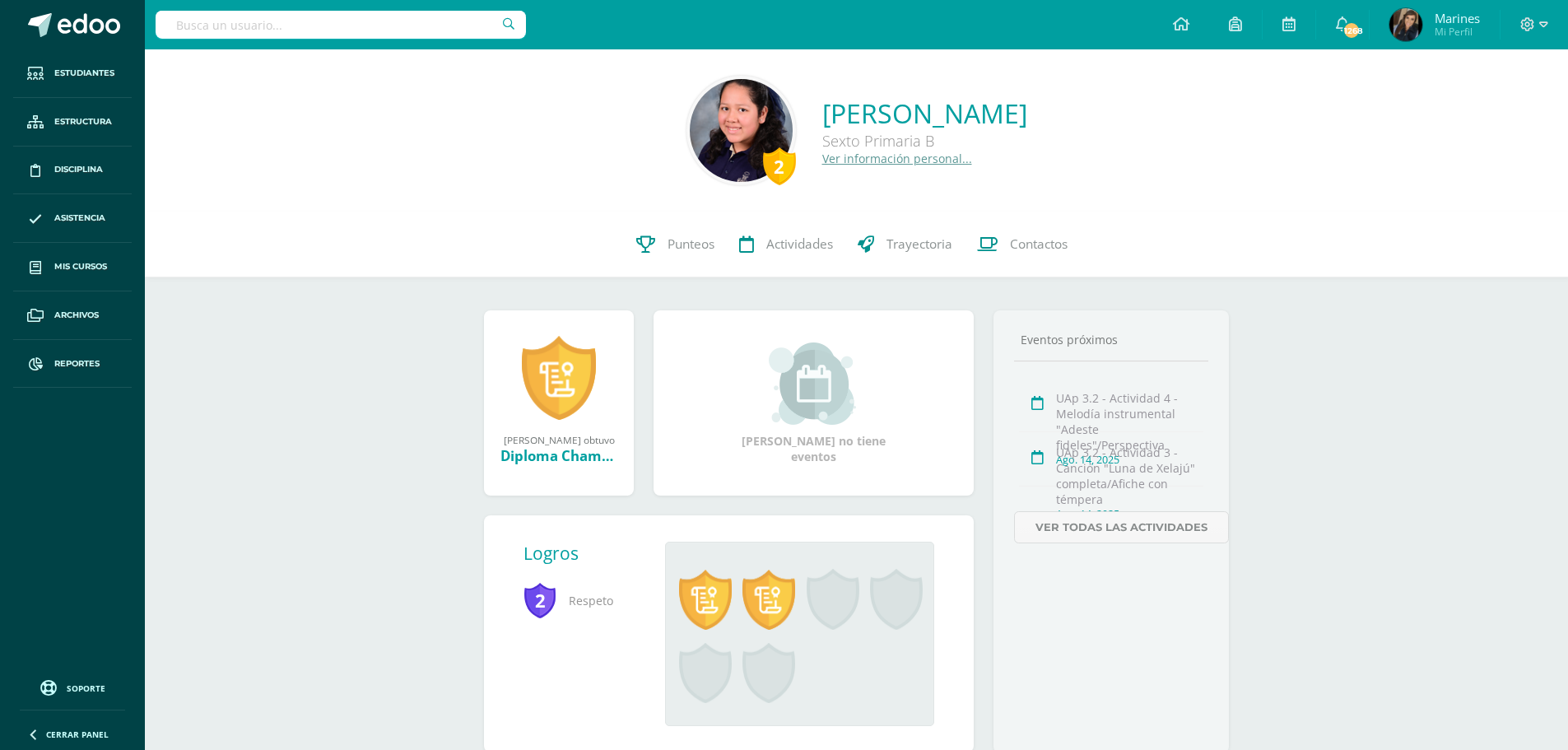
click at [375, 28] on input "text" at bounding box center [340, 25] width 370 height 28
type input "andrea hernández"
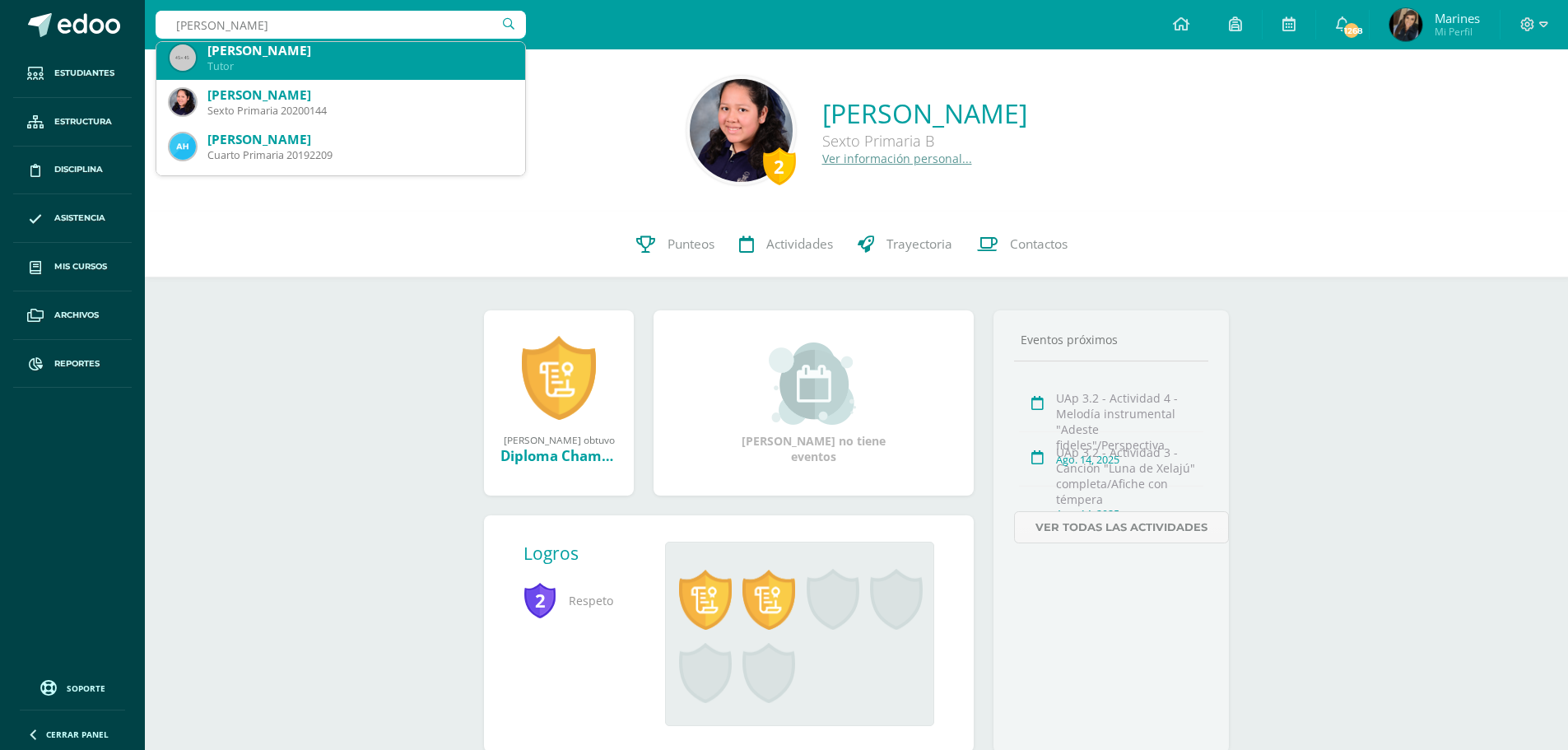
scroll to position [83, 0]
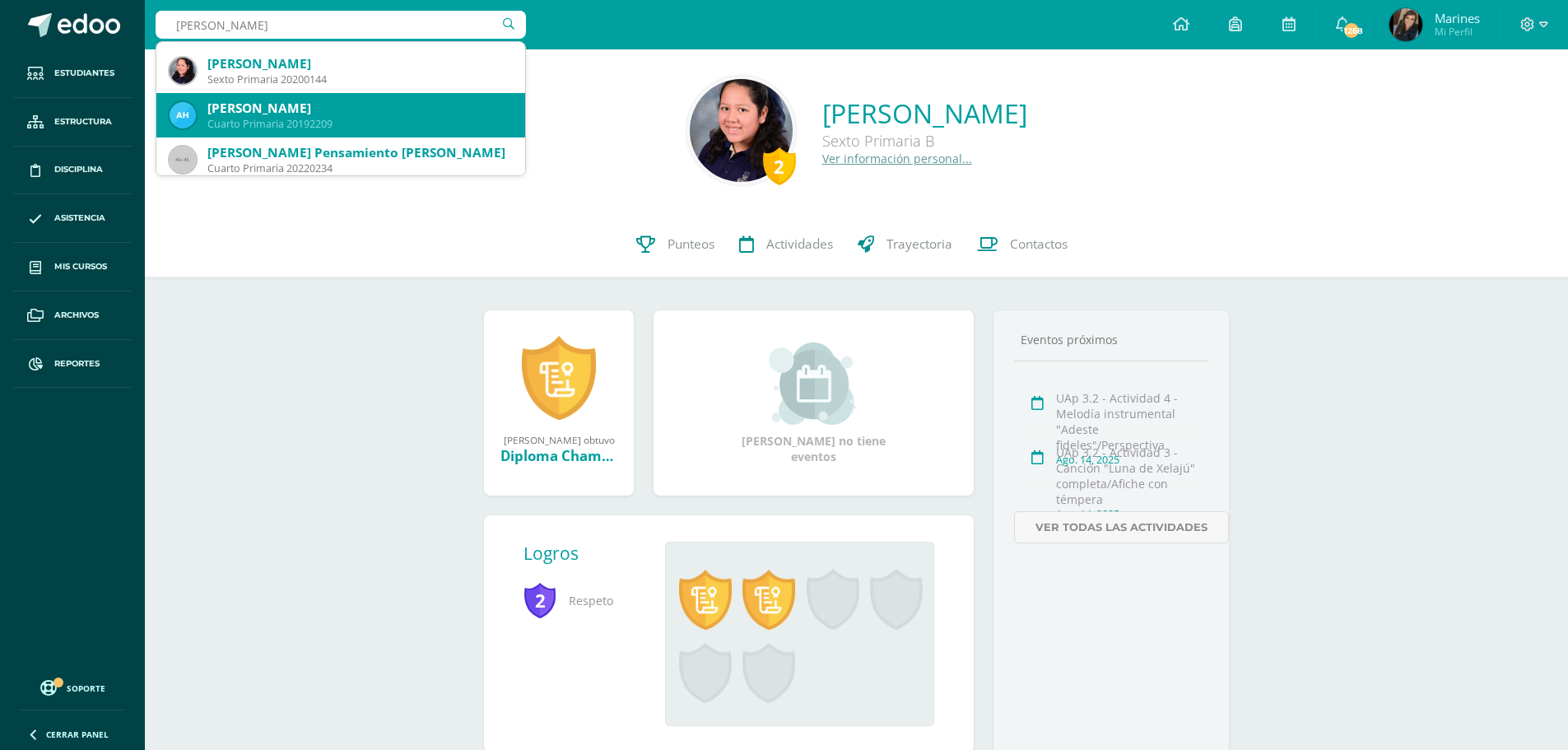
click at [321, 110] on div "[PERSON_NAME]" at bounding box center [359, 108] width 304 height 17
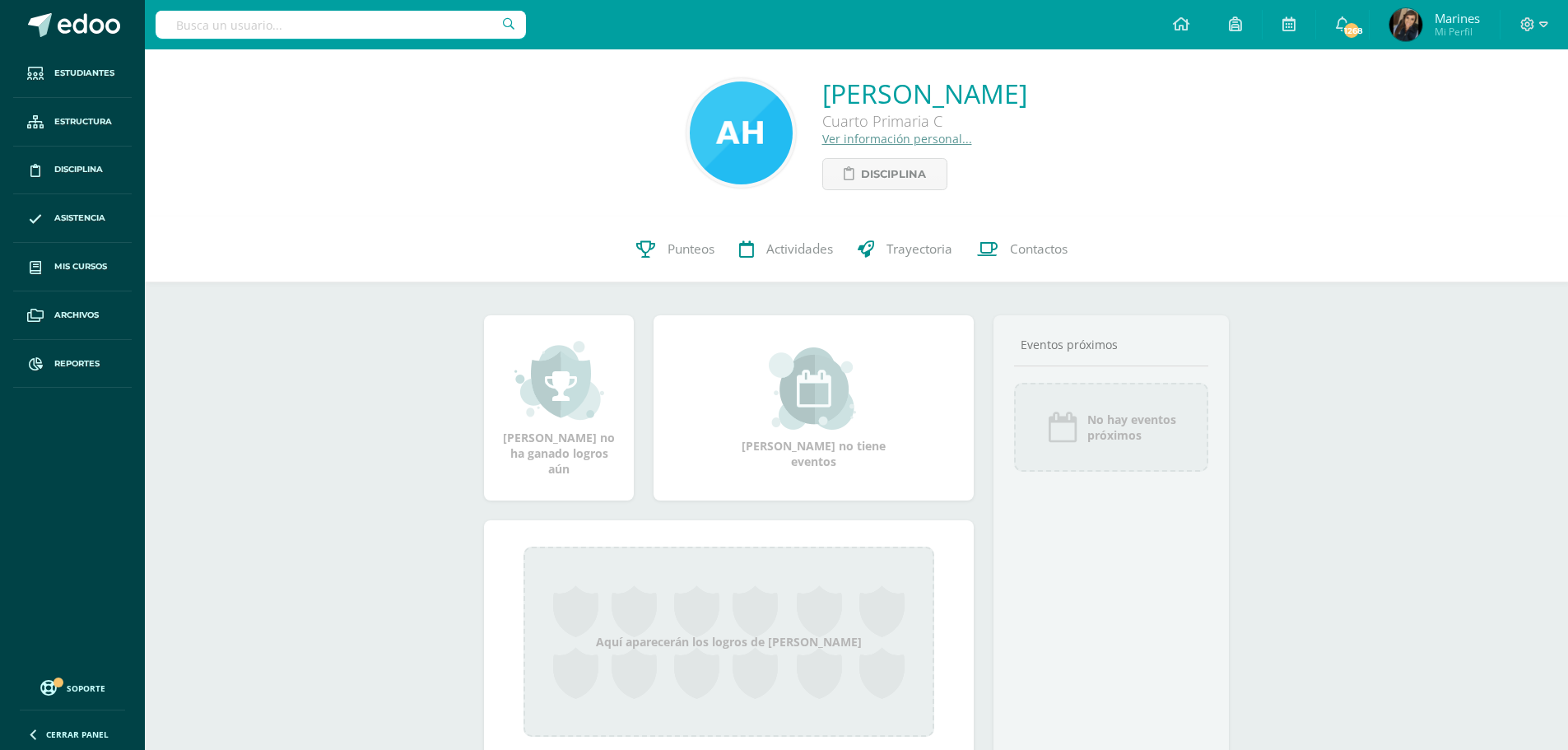
click at [822, 139] on link "Ver información personal..." at bounding box center [897, 138] width 150 height 16
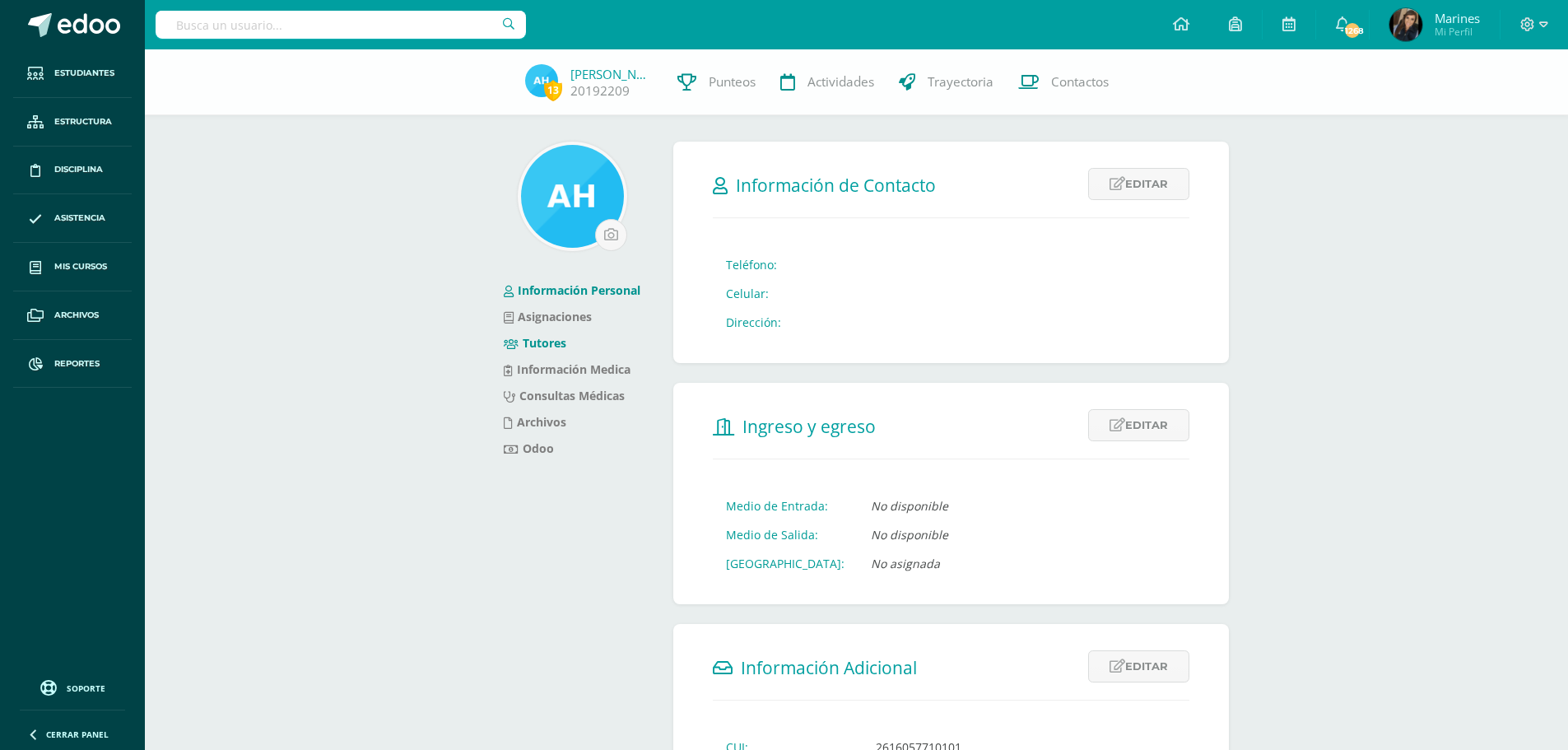
click at [542, 336] on link "Tutores" at bounding box center [535, 343] width 62 height 16
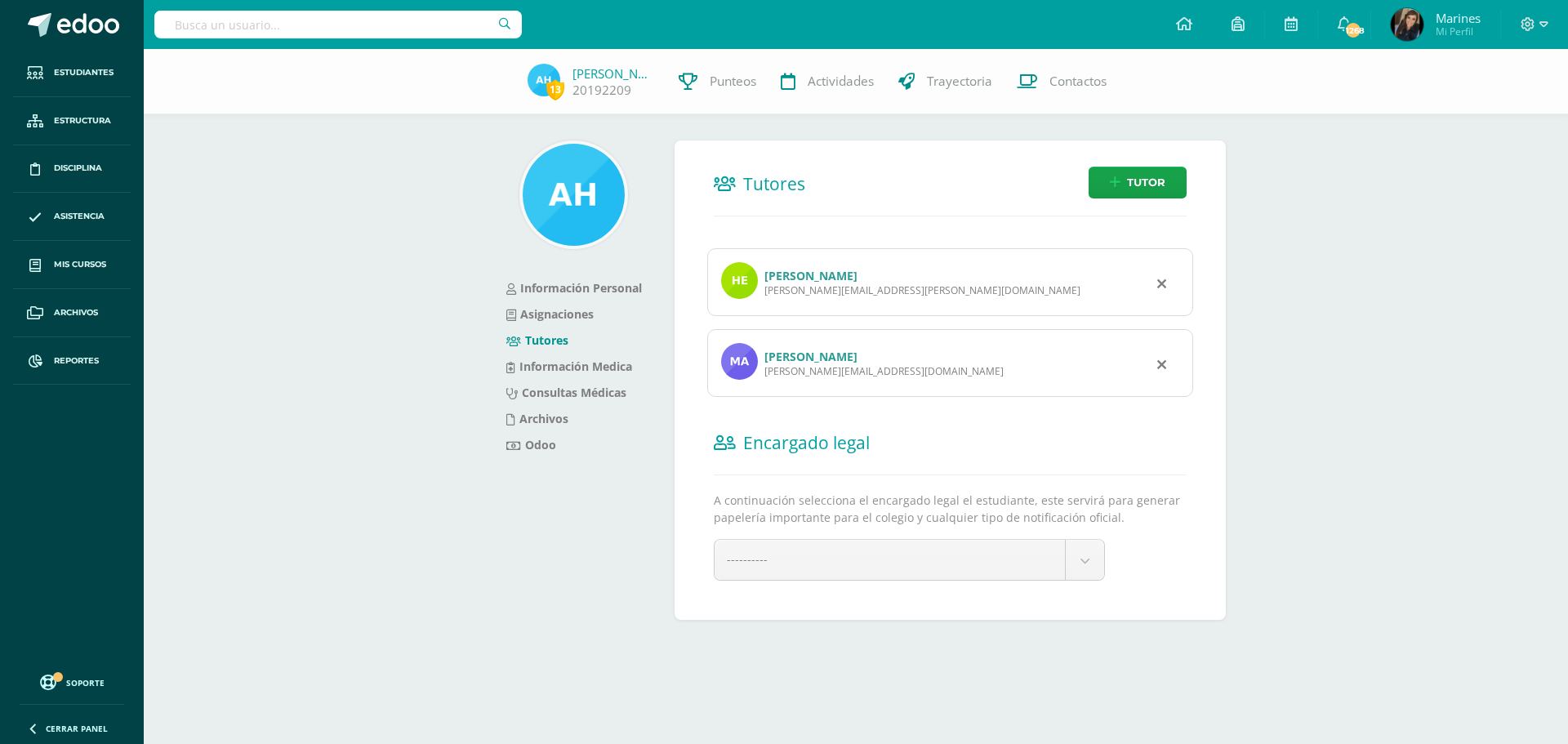
click at [811, 357] on link "[PERSON_NAME]" at bounding box center [811, 356] width 93 height 16
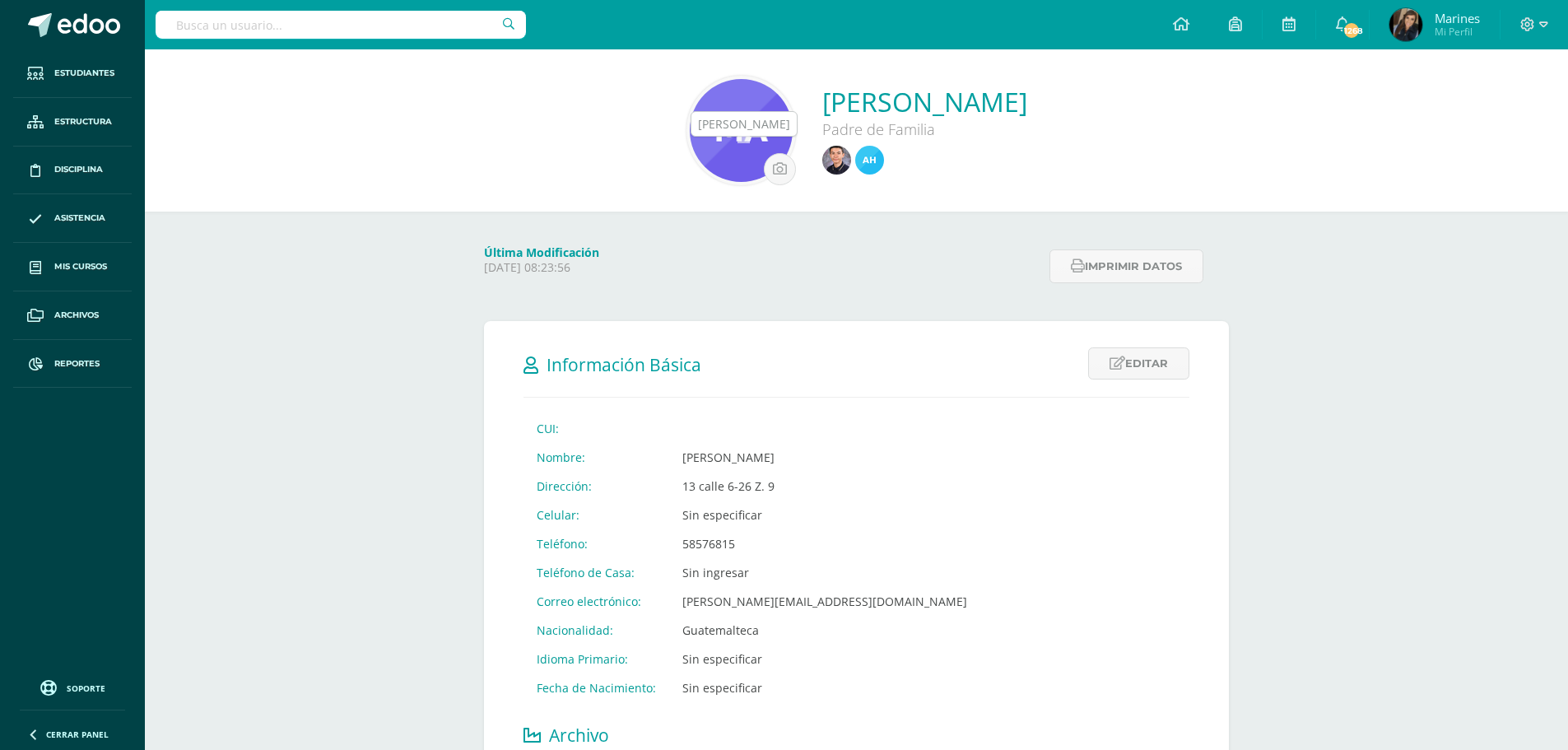
click at [822, 153] on img at bounding box center [836, 160] width 28 height 28
